Goal: Information Seeking & Learning: Learn about a topic

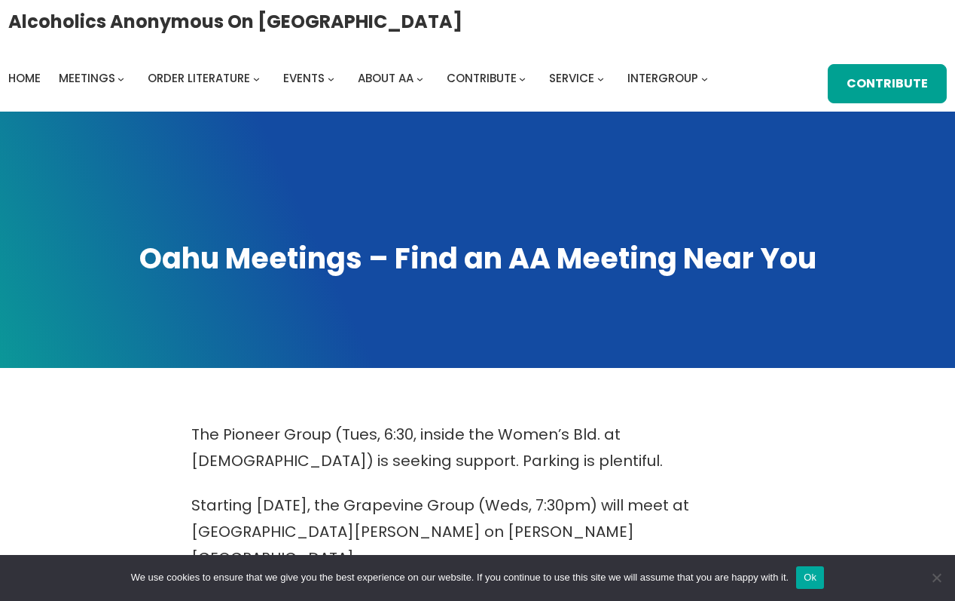
scroll to position [1184, 0]
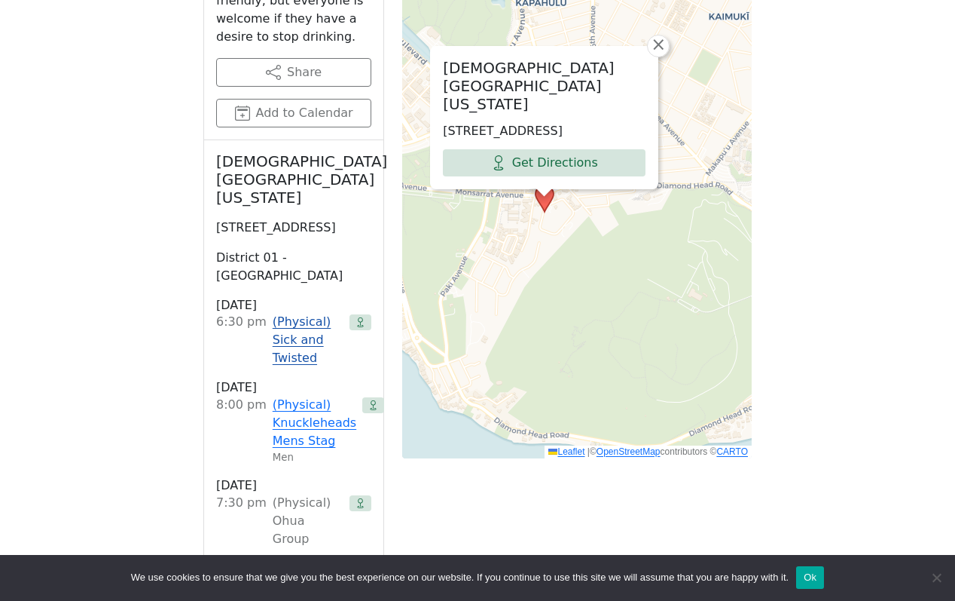
click at [302, 313] on link "(Physical) Sick and Twisted" at bounding box center [308, 340] width 71 height 54
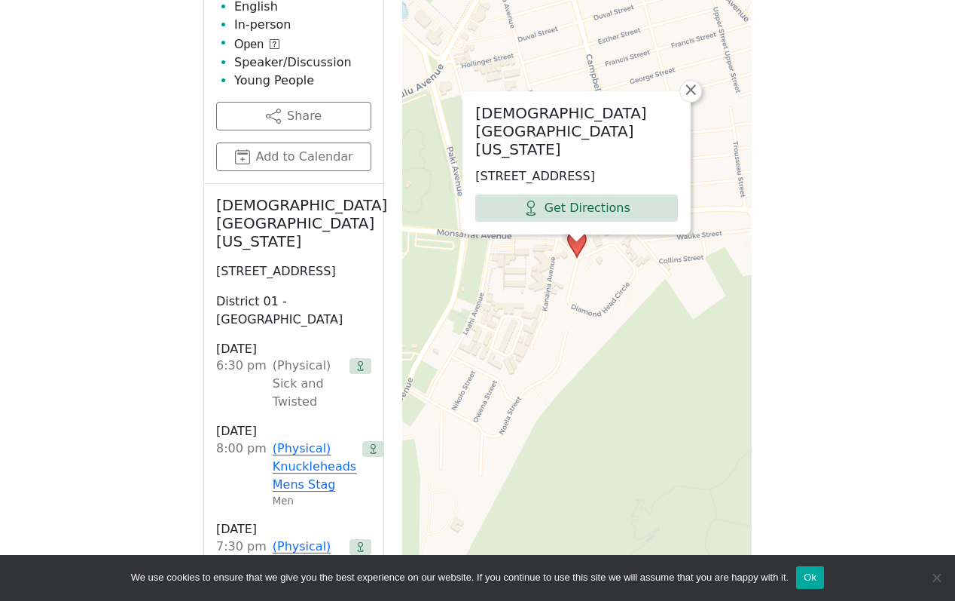
scroll to position [1023, 0]
click at [298, 536] on link "(Physical) Ohua Group" at bounding box center [308, 563] width 71 height 54
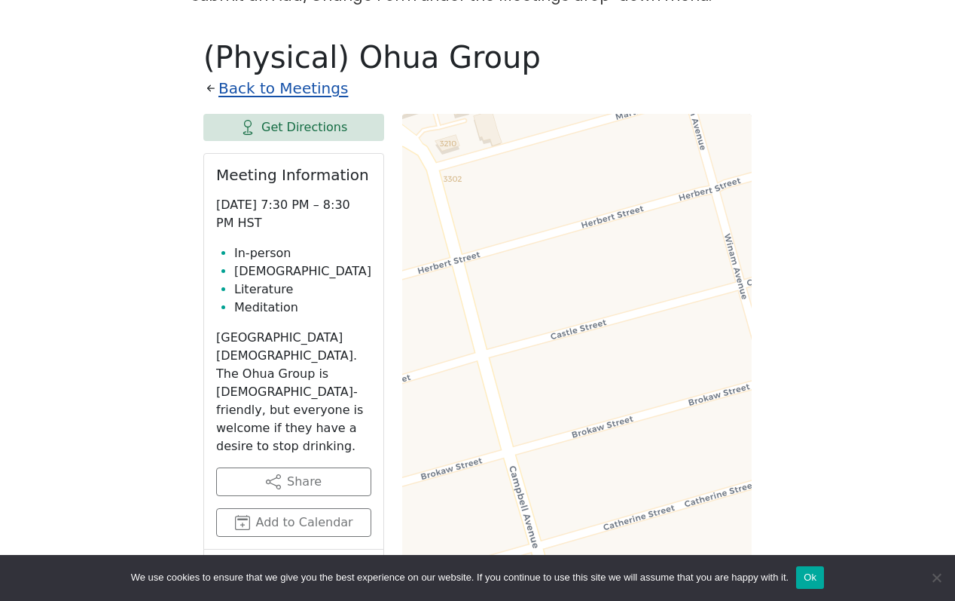
click at [273, 75] on link "Back to Meetings" at bounding box center [284, 88] width 130 height 26
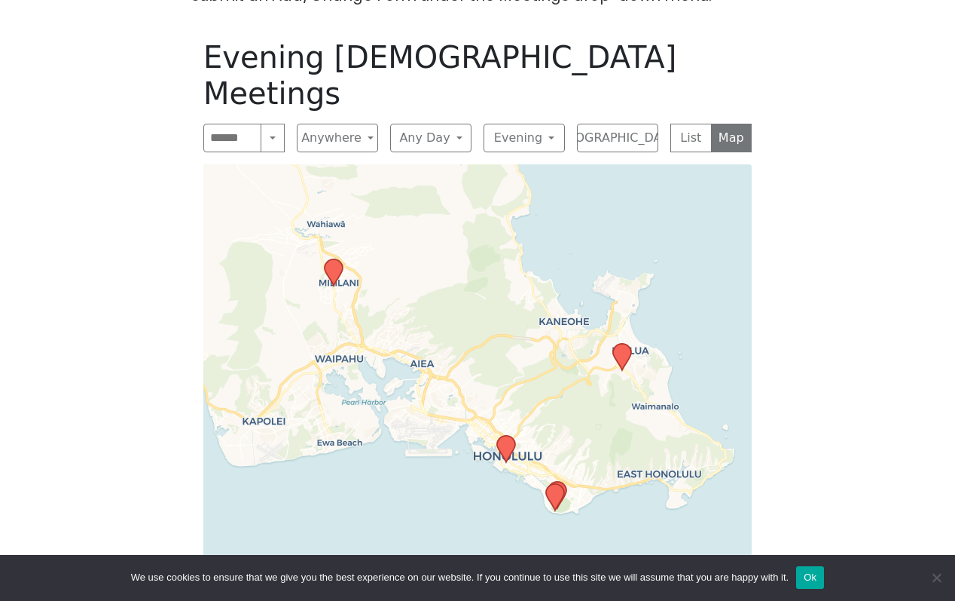
click at [342, 258] on icon at bounding box center [334, 272] width 20 height 29
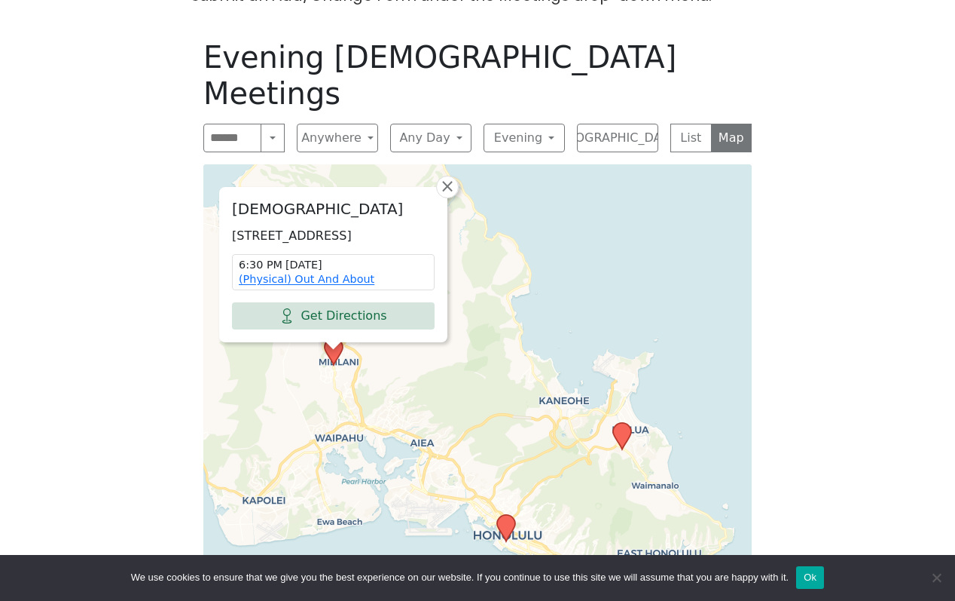
click at [439, 188] on div "[DEMOGRAPHIC_DATA] [STREET_ADDRESS] 6:30 PM [DATE] (Physical) Out And About Get…" at bounding box center [333, 264] width 227 height 153
click at [451, 177] on span "×" at bounding box center [447, 186] width 15 height 18
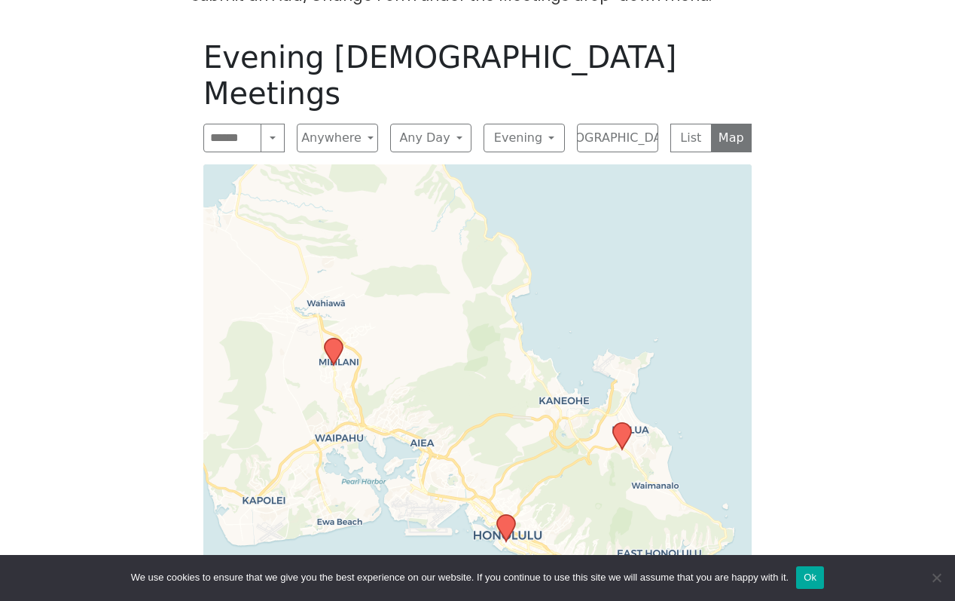
click at [627, 422] on icon at bounding box center [622, 435] width 18 height 26
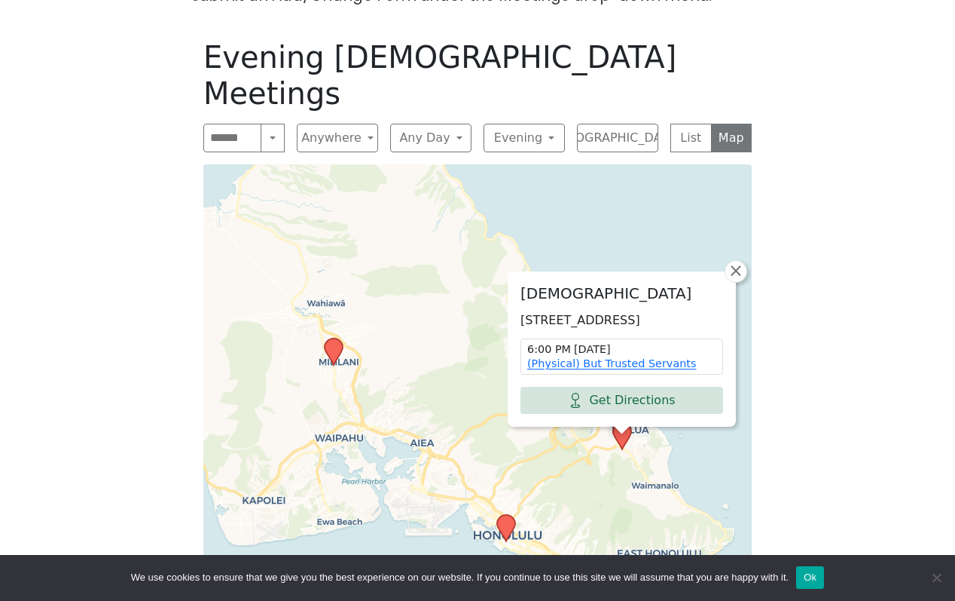
click at [507, 514] on icon at bounding box center [506, 527] width 18 height 26
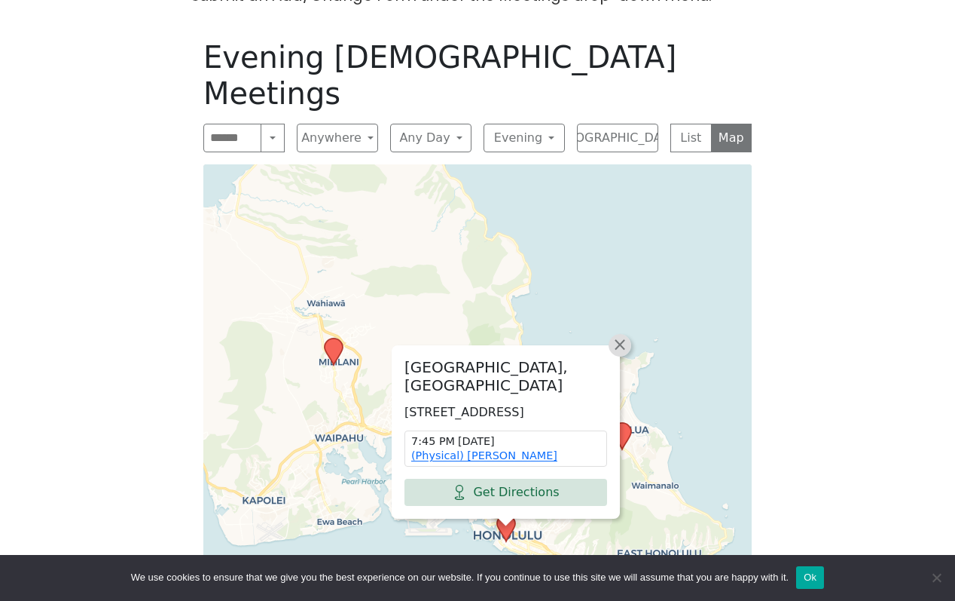
click at [620, 335] on span "×" at bounding box center [620, 344] width 15 height 18
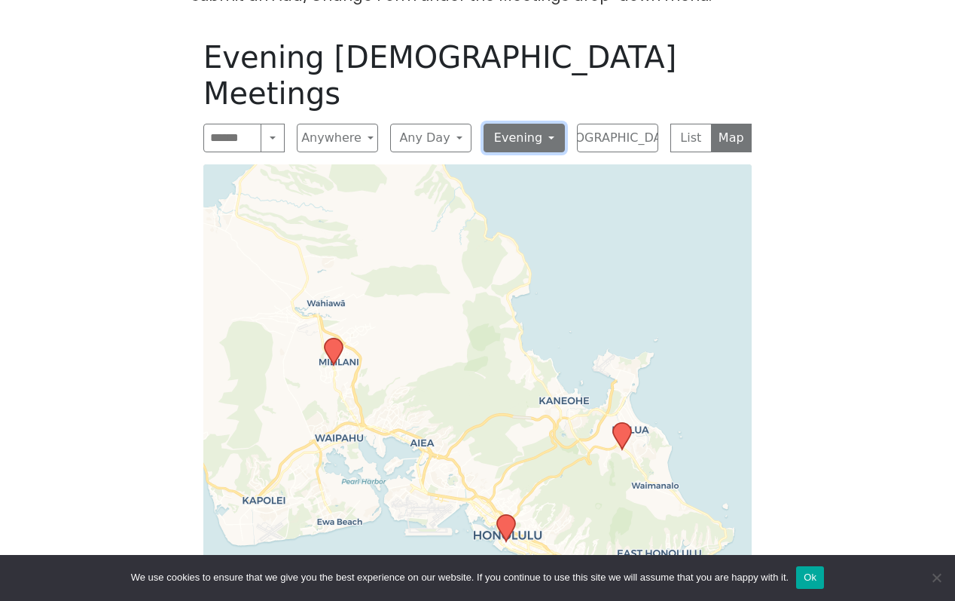
click at [525, 124] on button "Evening" at bounding box center [524, 138] width 81 height 29
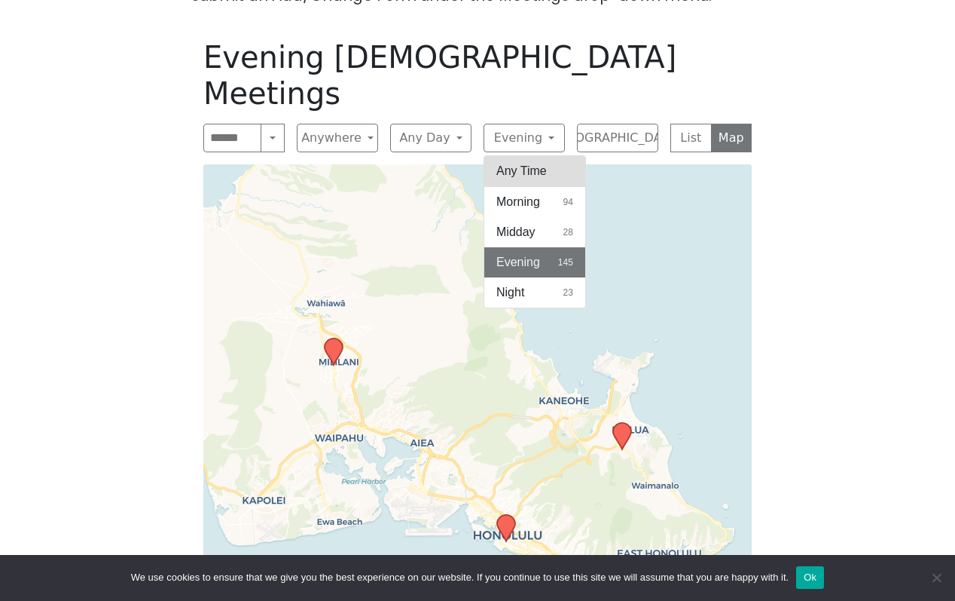
click at [518, 156] on button "Any Time" at bounding box center [535, 171] width 101 height 30
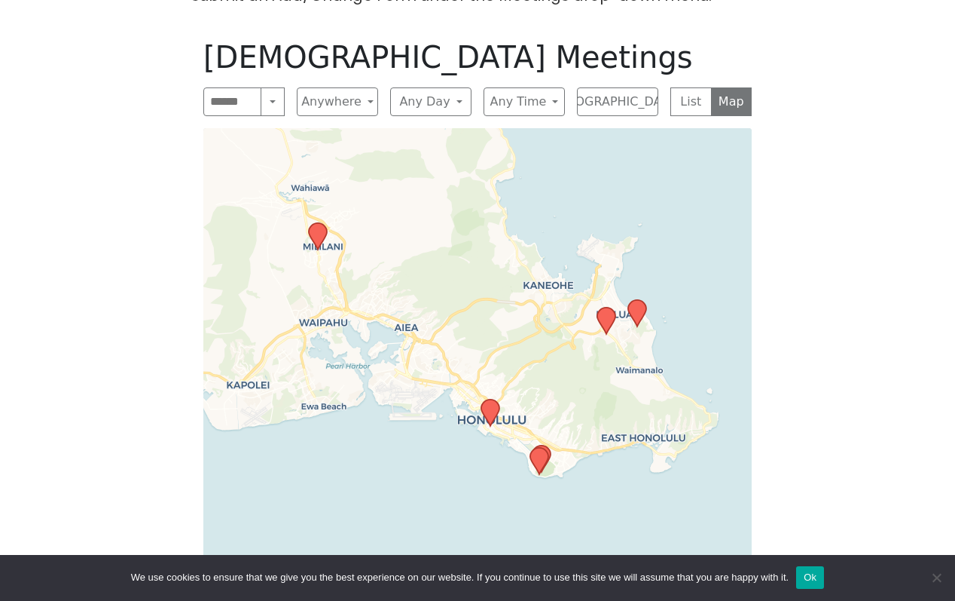
click at [611, 307] on icon at bounding box center [607, 320] width 18 height 26
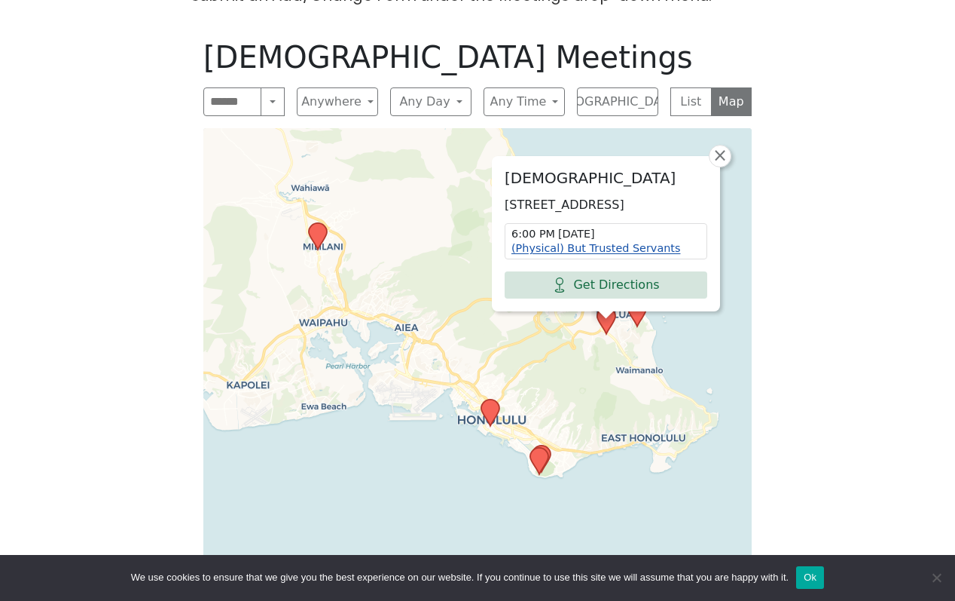
click at [652, 242] on link "(Physical) But Trusted Servants" at bounding box center [596, 248] width 169 height 12
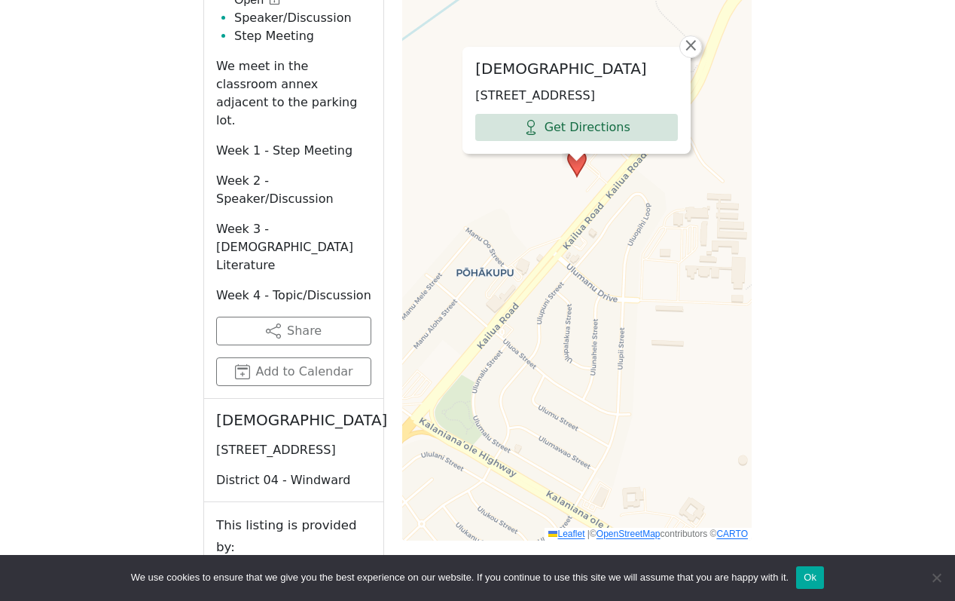
scroll to position [1098, 0]
